Goal: Task Accomplishment & Management: Use online tool/utility

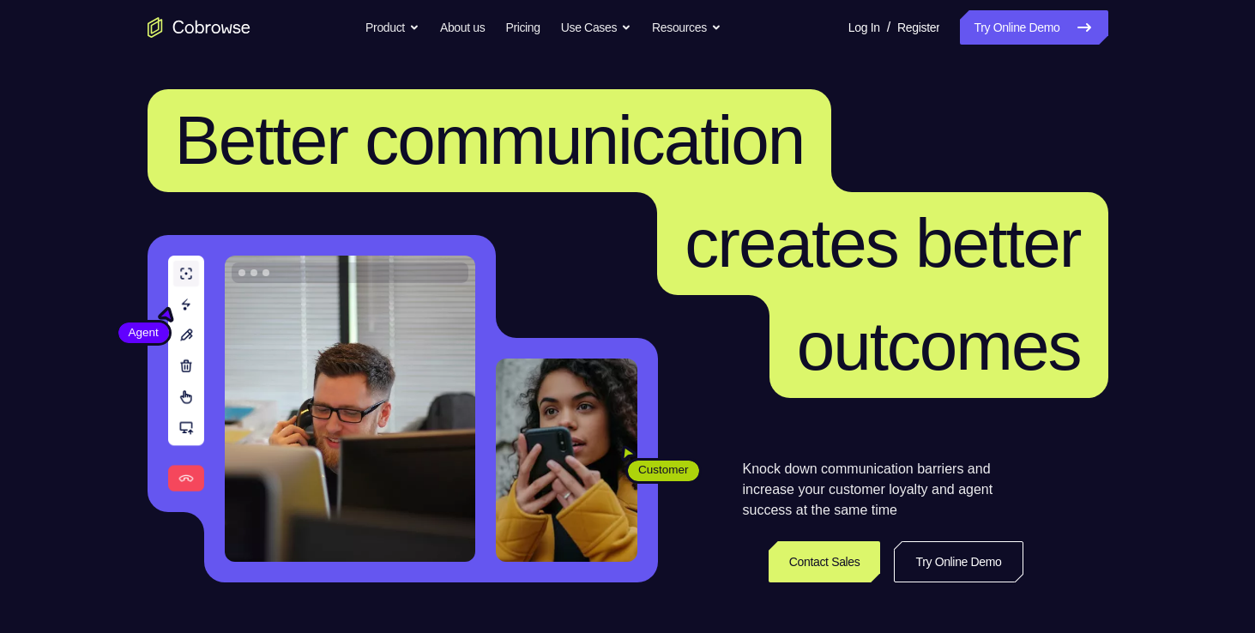
scroll to position [75, 0]
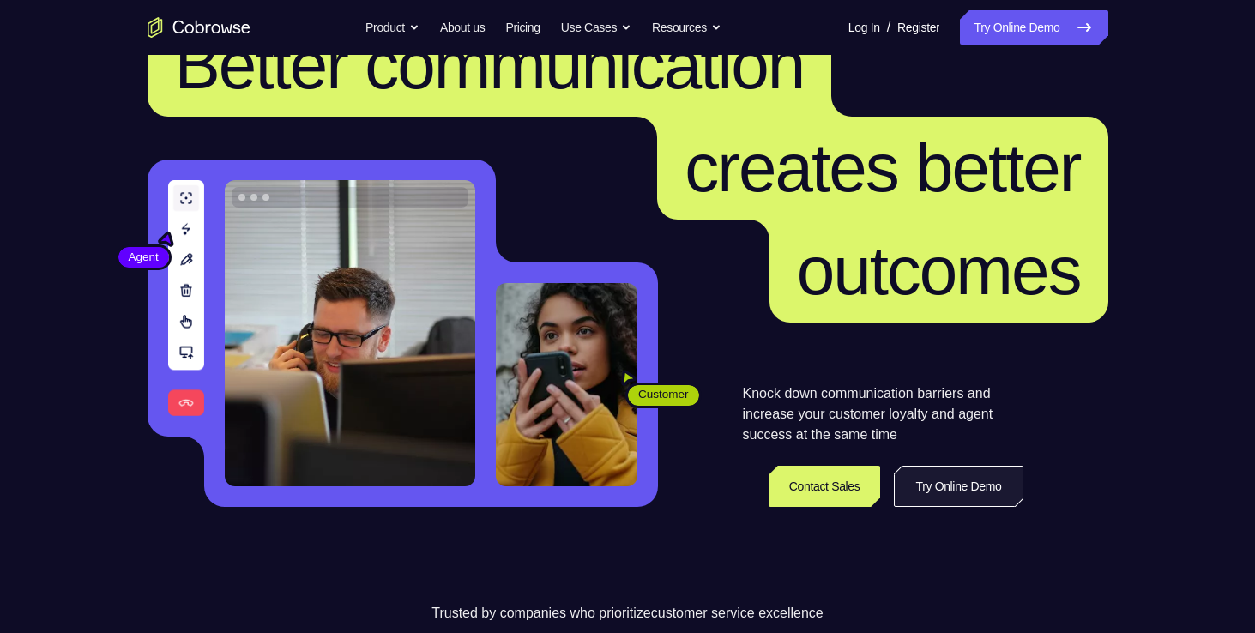
drag, startPoint x: 0, startPoint y: 0, endPoint x: 929, endPoint y: 485, distance: 1047.9
click at [929, 485] on link "Try Online Demo" at bounding box center [958, 486] width 129 height 41
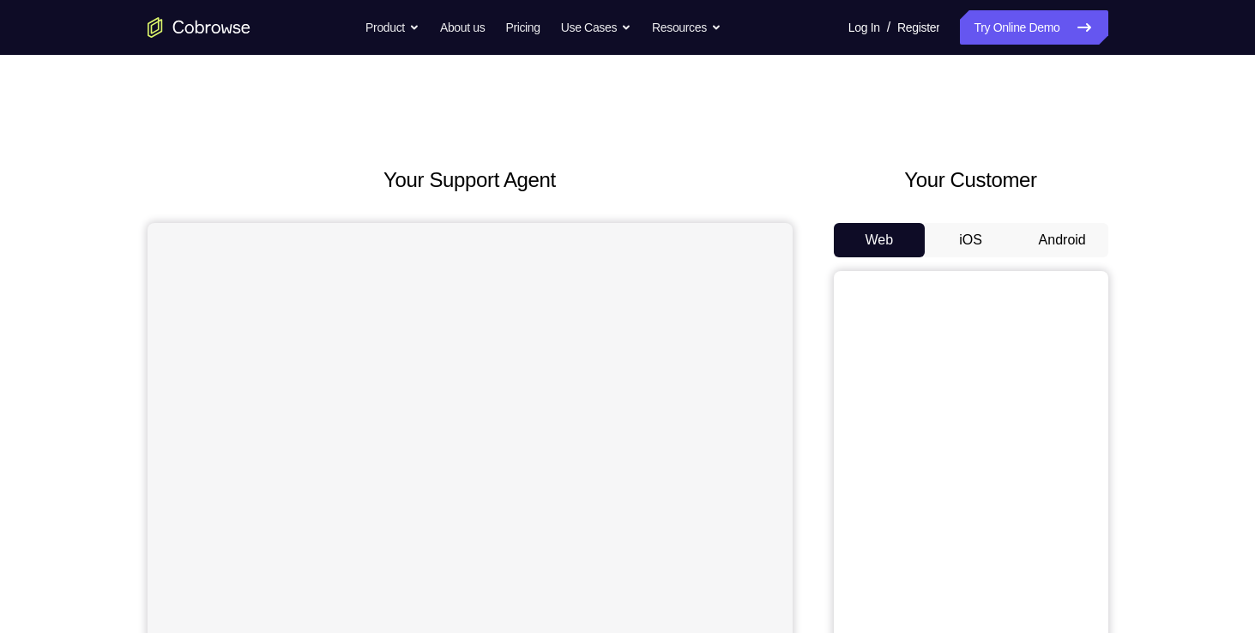
click at [1047, 228] on button "Android" at bounding box center [1062, 240] width 92 height 34
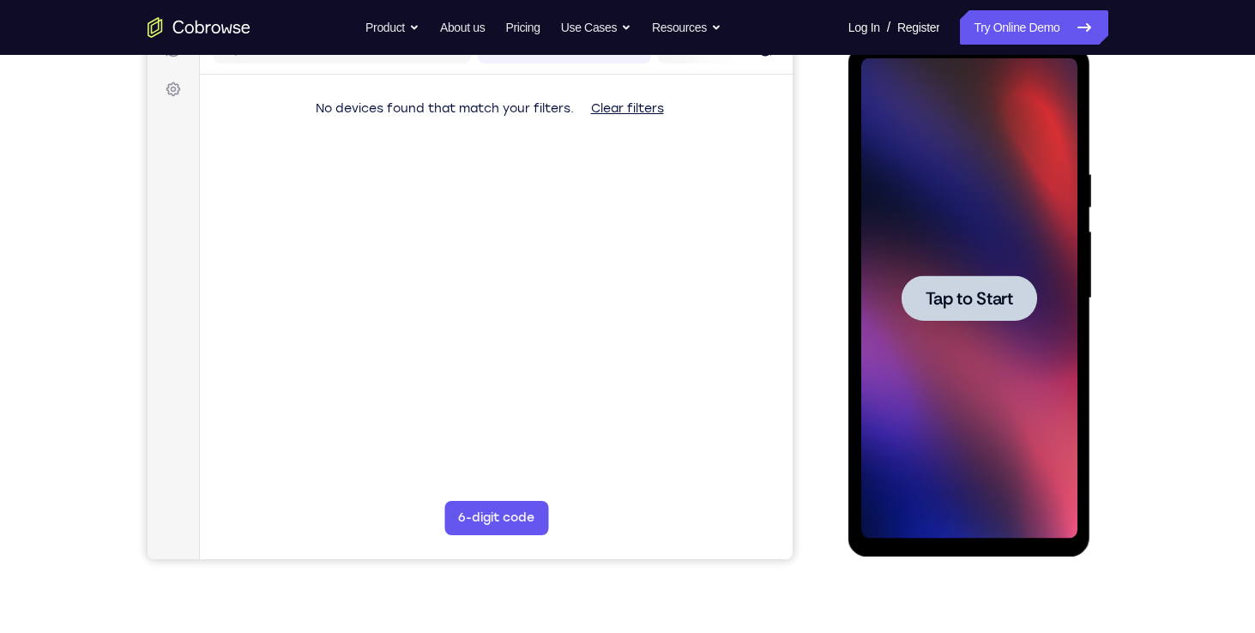
click at [1006, 286] on div at bounding box center [968, 297] width 135 height 45
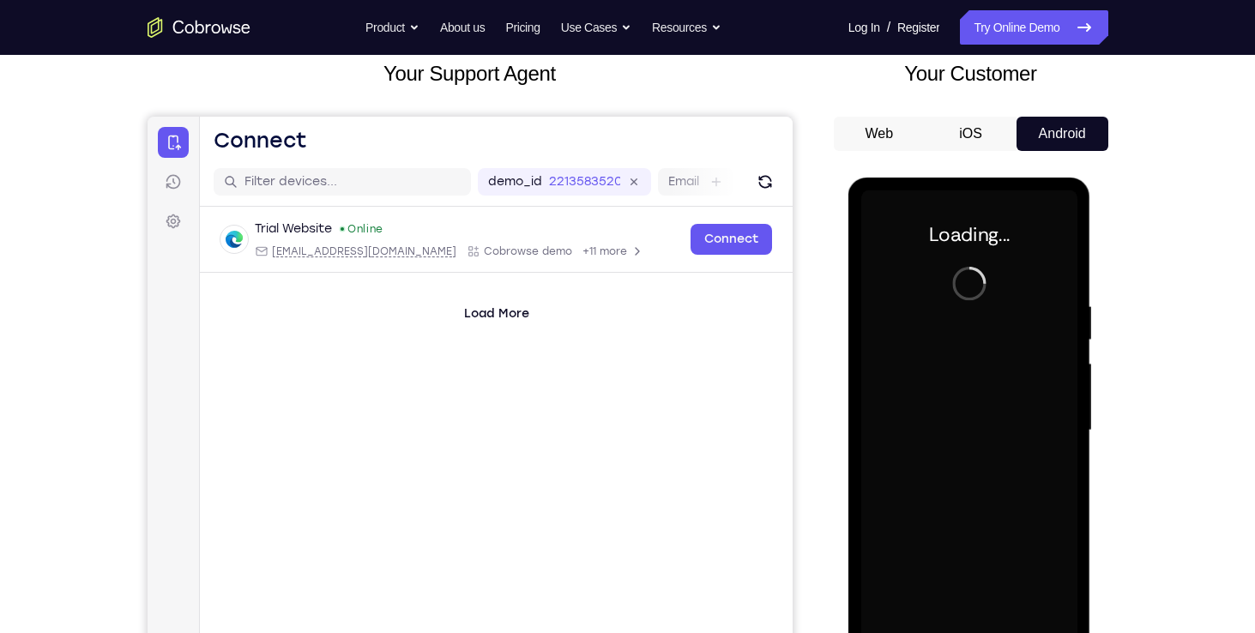
scroll to position [178, 0]
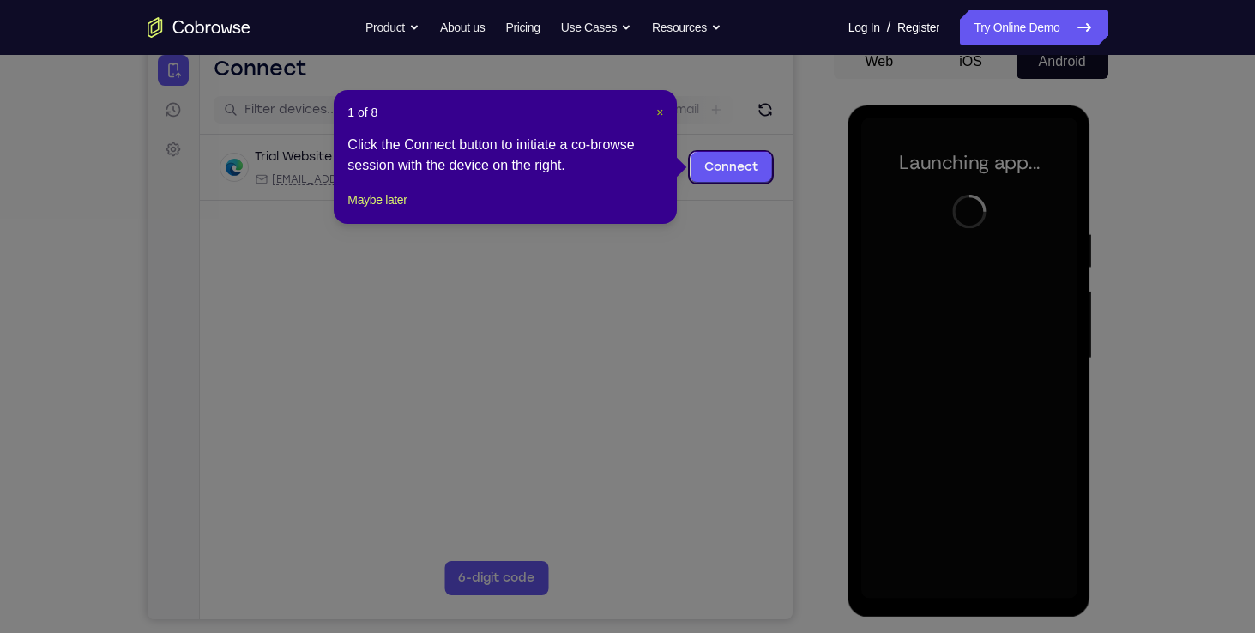
click at [662, 111] on span "×" at bounding box center [659, 112] width 7 height 14
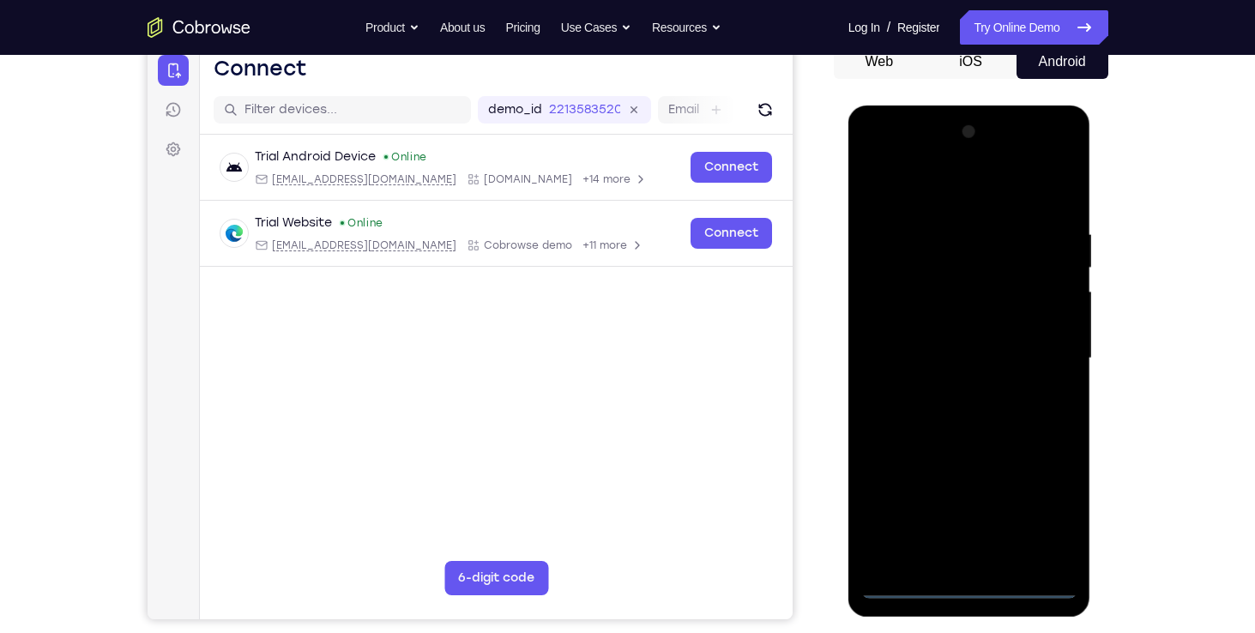
click at [972, 581] on div at bounding box center [969, 358] width 216 height 480
click at [1057, 503] on div at bounding box center [969, 358] width 216 height 480
click at [1021, 195] on div at bounding box center [969, 358] width 216 height 480
click at [1044, 352] on div at bounding box center [969, 358] width 216 height 480
click at [948, 557] on div at bounding box center [969, 358] width 216 height 480
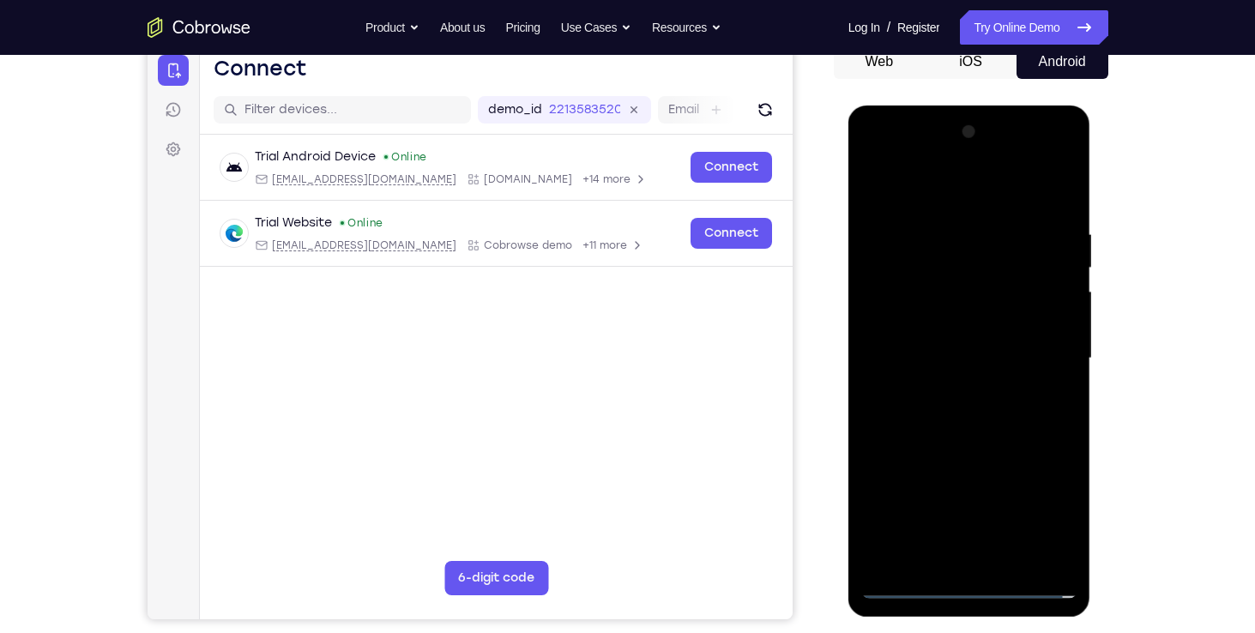
click at [975, 341] on div at bounding box center [969, 358] width 216 height 480
click at [973, 318] on div at bounding box center [969, 358] width 216 height 480
click at [958, 354] on div at bounding box center [969, 358] width 216 height 480
click at [942, 356] on div at bounding box center [969, 358] width 216 height 480
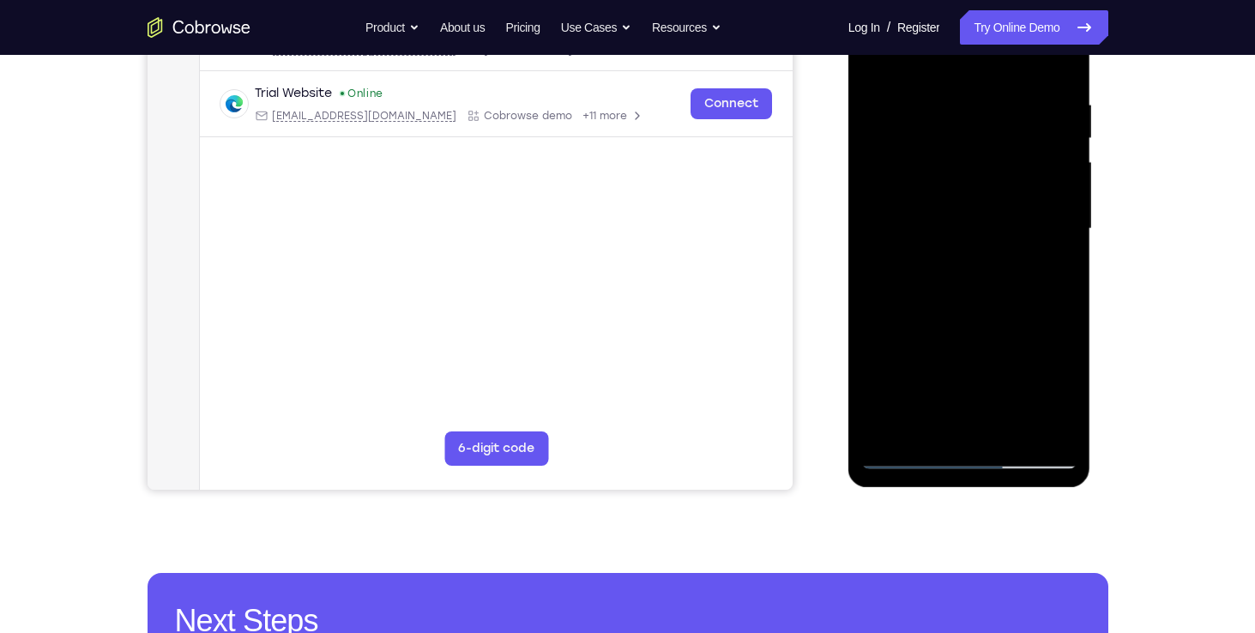
scroll to position [307, 0]
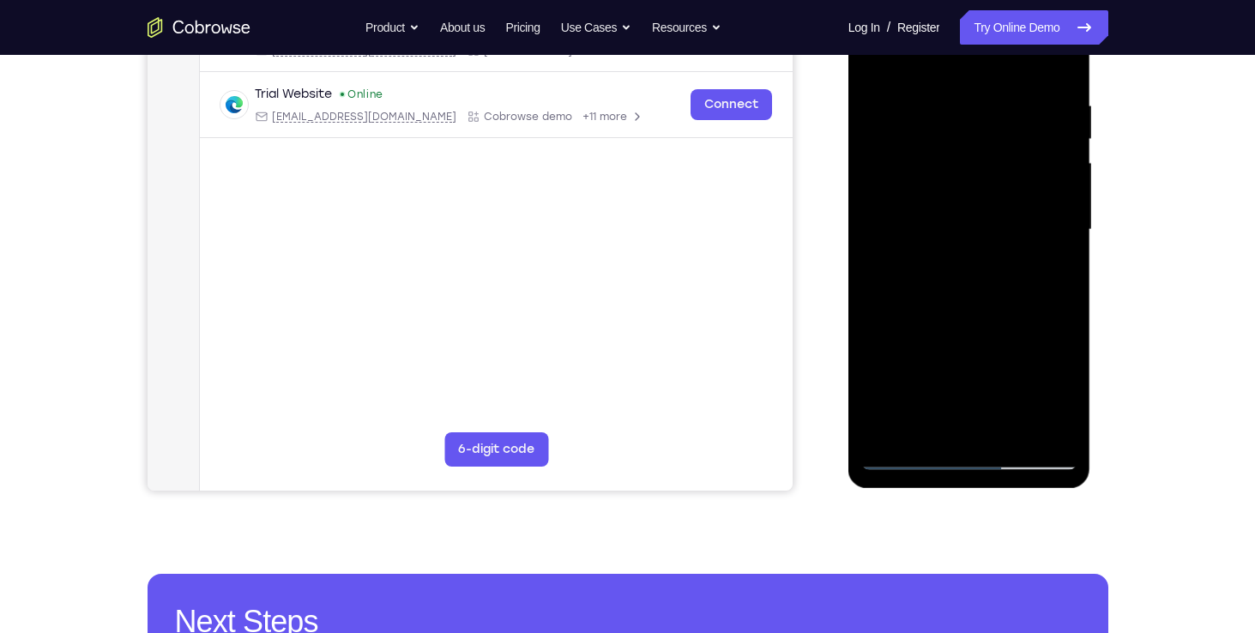
click at [1038, 265] on div at bounding box center [969, 230] width 216 height 480
click at [1015, 290] on div at bounding box center [969, 230] width 216 height 480
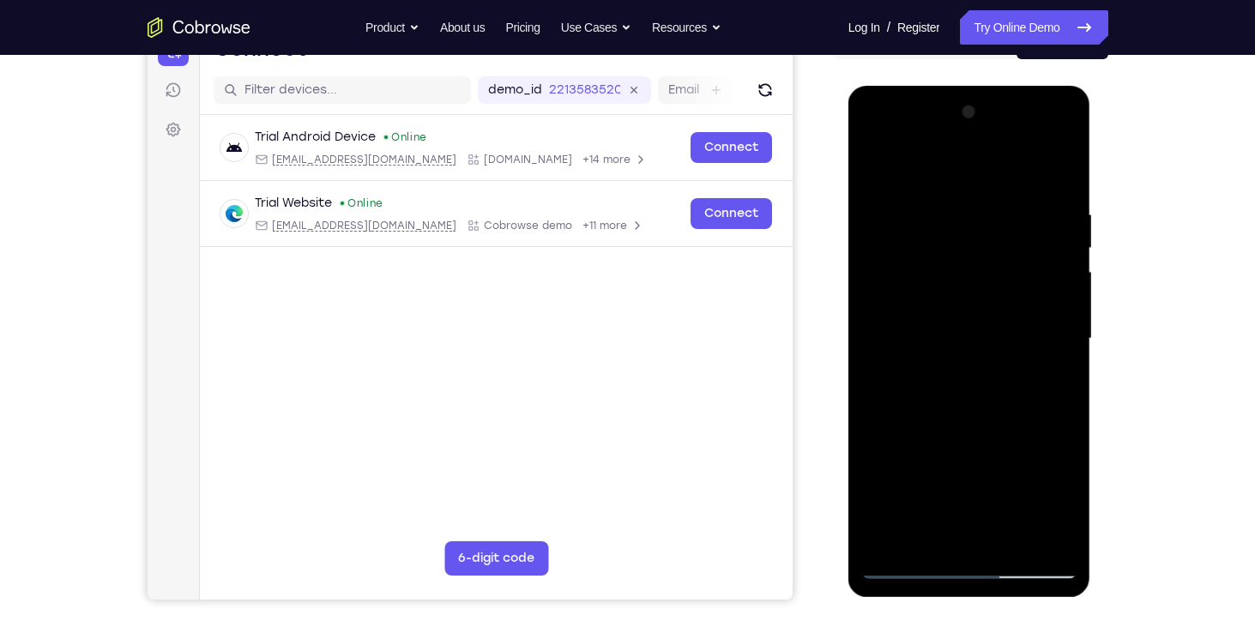
scroll to position [197, 0]
click at [989, 397] on div at bounding box center [969, 339] width 216 height 480
click at [985, 386] on div at bounding box center [969, 339] width 216 height 480
click at [870, 165] on div at bounding box center [969, 339] width 216 height 480
click at [1063, 185] on div at bounding box center [969, 339] width 216 height 480
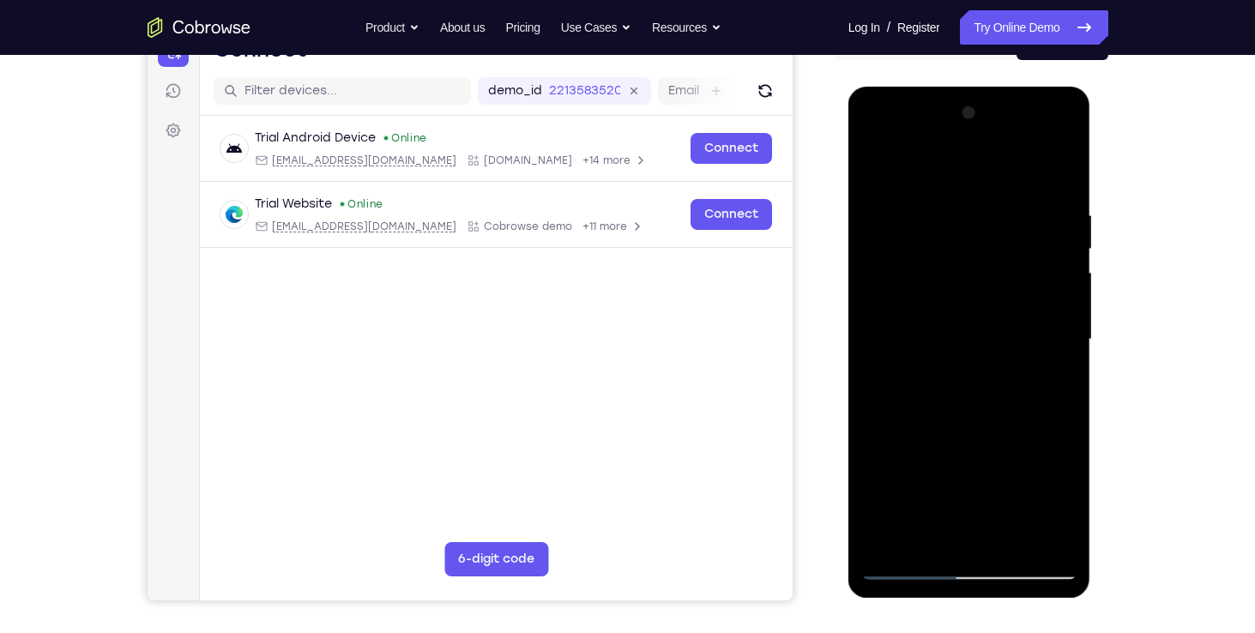
click at [942, 193] on div at bounding box center [969, 339] width 216 height 480
click at [1057, 170] on div at bounding box center [969, 339] width 216 height 480
click at [1051, 201] on div at bounding box center [969, 339] width 216 height 480
click at [1061, 168] on div at bounding box center [969, 339] width 216 height 480
click at [1009, 542] on div at bounding box center [969, 339] width 216 height 480
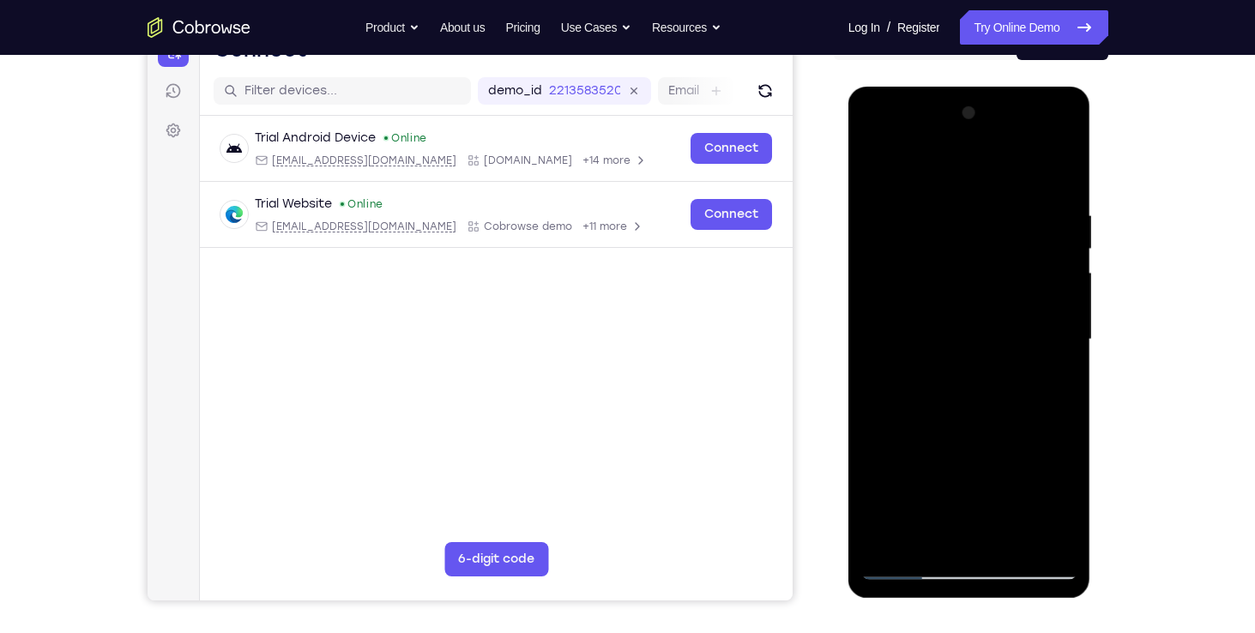
click at [1006, 426] on div at bounding box center [969, 339] width 216 height 480
click at [999, 316] on div at bounding box center [969, 339] width 216 height 480
click at [877, 168] on div at bounding box center [969, 339] width 216 height 480
click at [929, 351] on div at bounding box center [969, 339] width 216 height 480
click at [874, 175] on div at bounding box center [969, 339] width 216 height 480
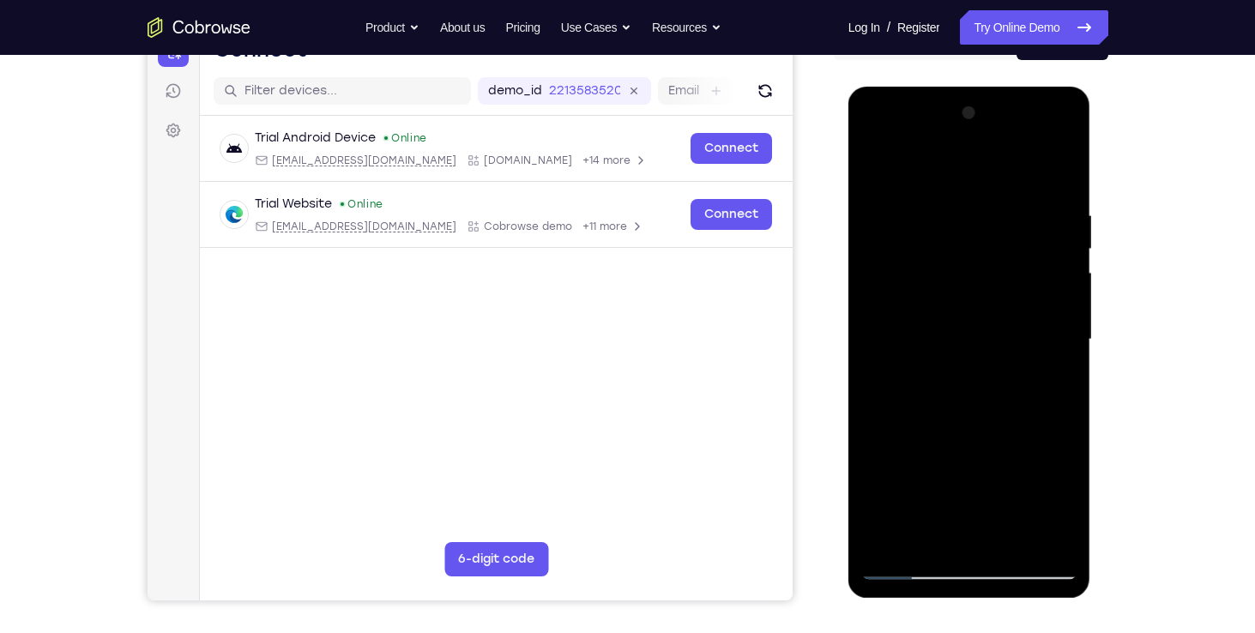
click at [882, 166] on div at bounding box center [969, 339] width 216 height 480
click at [991, 212] on div at bounding box center [969, 339] width 216 height 480
click at [1057, 172] on div at bounding box center [969, 339] width 216 height 480
click at [1037, 189] on div at bounding box center [969, 339] width 216 height 480
click at [1037, 535] on div at bounding box center [969, 339] width 216 height 480
